Goal: Navigation & Orientation: Find specific page/section

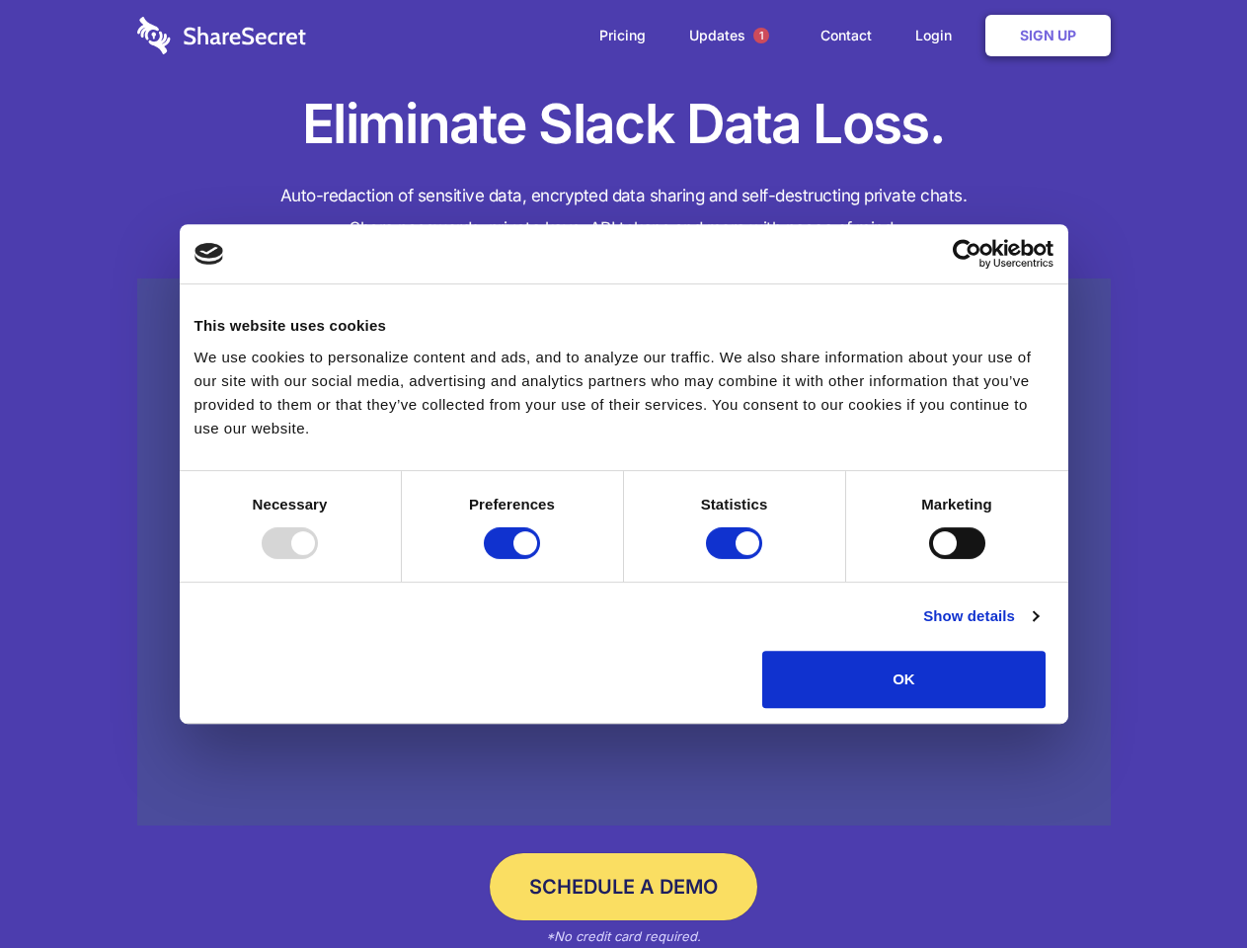
click at [318, 559] on div at bounding box center [290, 543] width 56 height 32
click at [540, 559] on input "Preferences" at bounding box center [512, 543] width 56 height 32
checkbox input "false"
click at [737, 559] on input "Statistics" at bounding box center [734, 543] width 56 height 32
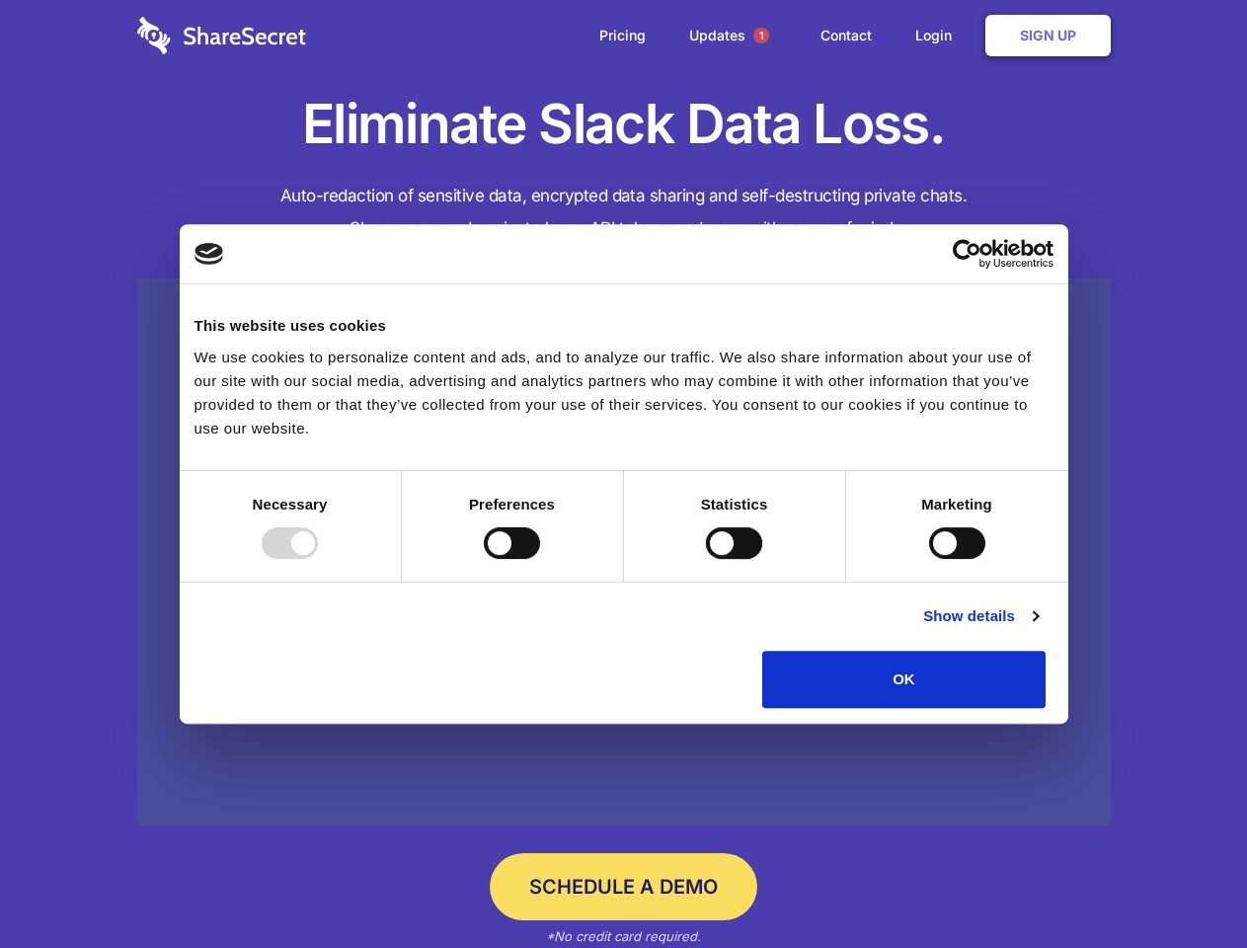
checkbox input "false"
click at [929, 559] on input "Marketing" at bounding box center [957, 543] width 56 height 32
checkbox input "true"
click at [1038, 628] on link "Show details" at bounding box center [980, 616] width 115 height 24
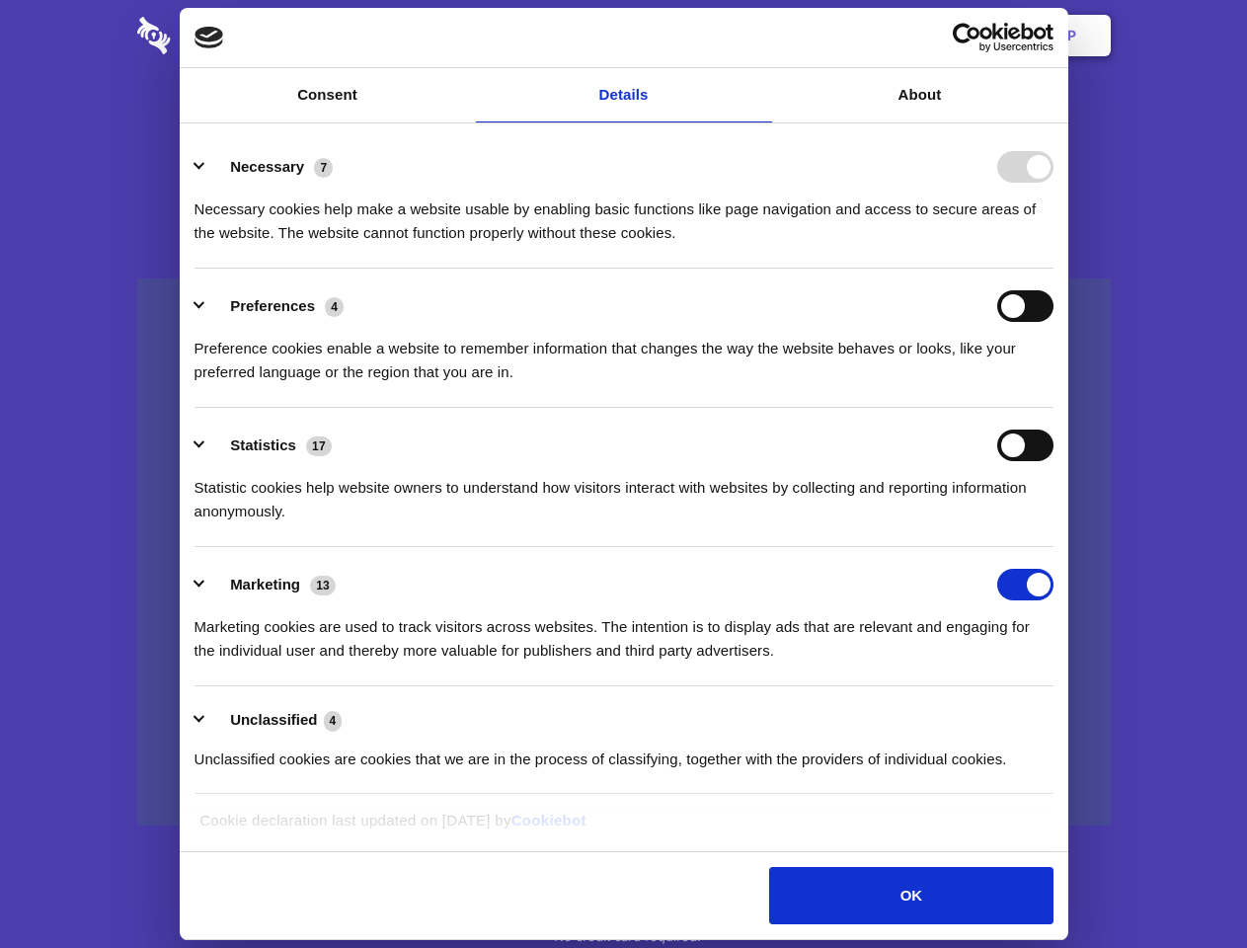
click at [1062, 715] on ul "Necessary 7 Necessary cookies help make a website usable by enabling basic func…" at bounding box center [624, 462] width 878 height 666
click at [760, 36] on span "1" at bounding box center [761, 36] width 16 height 16
